Goal: Navigation & Orientation: Find specific page/section

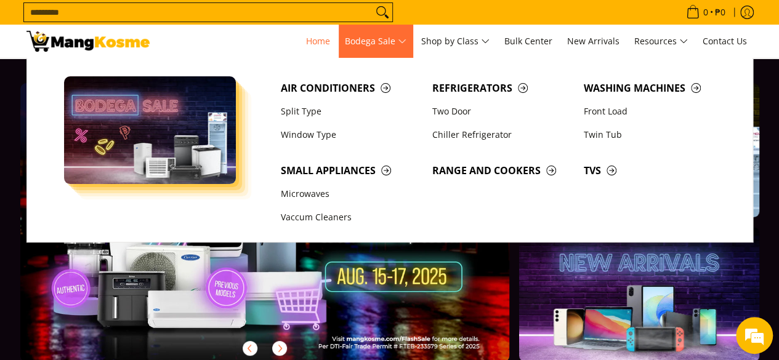
click at [390, 42] on span "Bodega Sale" at bounding box center [376, 41] width 62 height 15
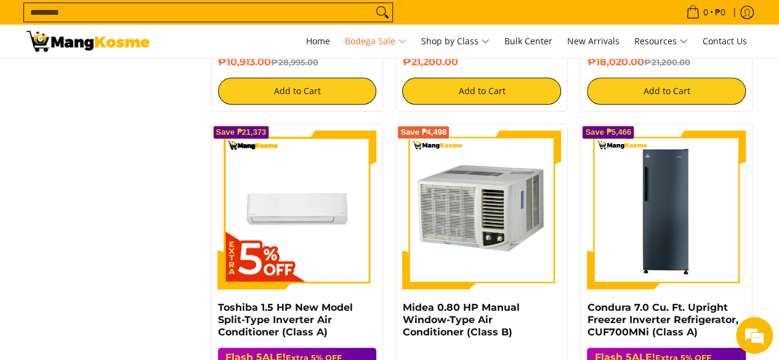
scroll to position [2778, 0]
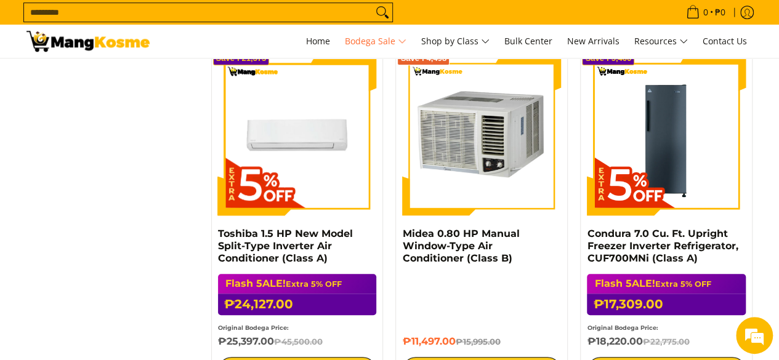
drag, startPoint x: 782, startPoint y: 293, endPoint x: 767, endPoint y: 210, distance: 83.8
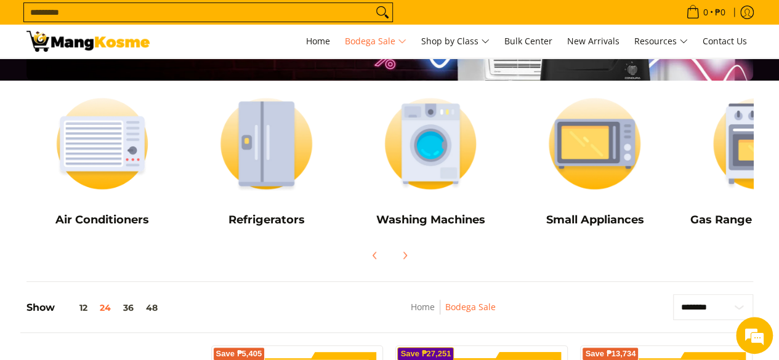
scroll to position [51, 0]
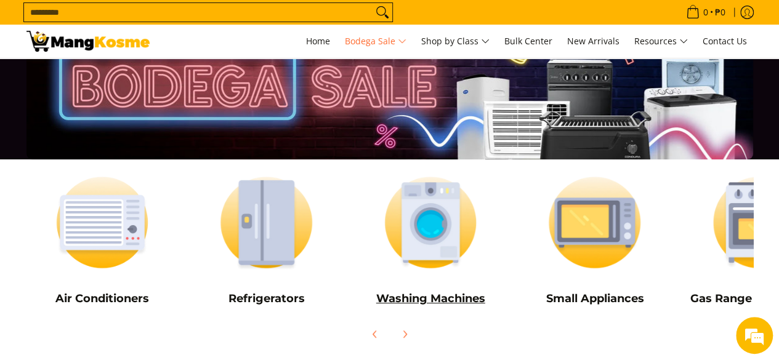
click at [418, 256] on img at bounding box center [431, 223] width 152 height 114
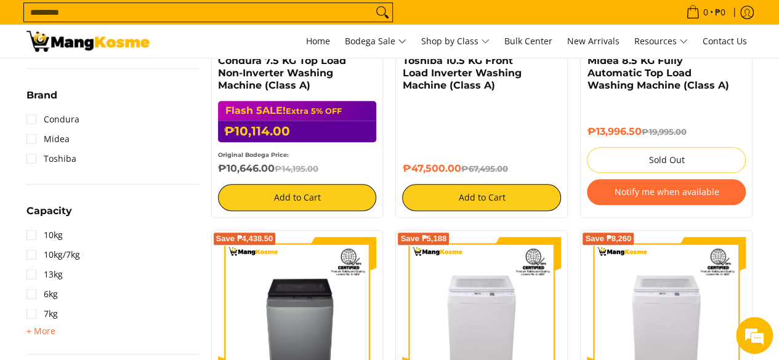
scroll to position [493, 0]
